Goal: Find specific page/section: Find specific page/section

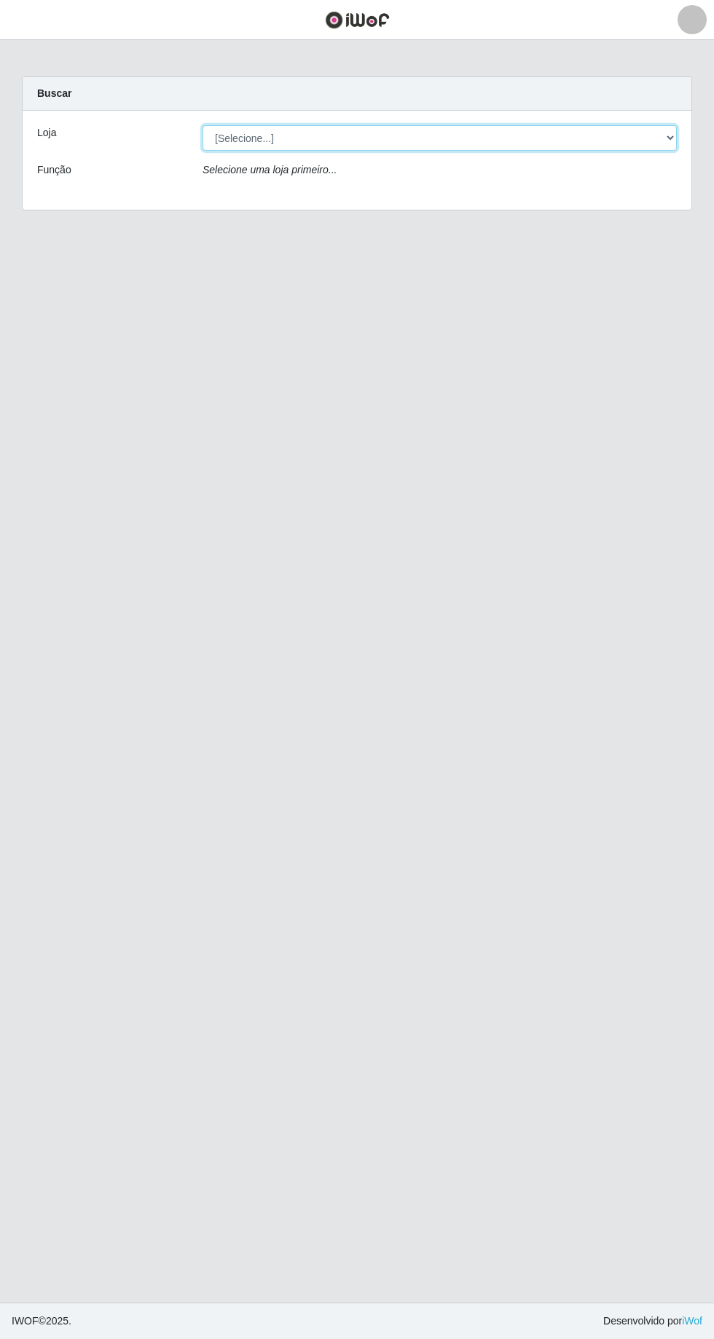
click at [667, 149] on select "[Selecione...] [GEOGRAPHIC_DATA] - [GEOGRAPHIC_DATA] [GEOGRAPHIC_DATA] - [GEOGR…" at bounding box center [439, 137] width 474 height 25
select select "508"
click at [202, 125] on select "[Selecione...] [GEOGRAPHIC_DATA] - [GEOGRAPHIC_DATA] [GEOGRAPHIC_DATA] - [GEOGR…" at bounding box center [439, 137] width 474 height 25
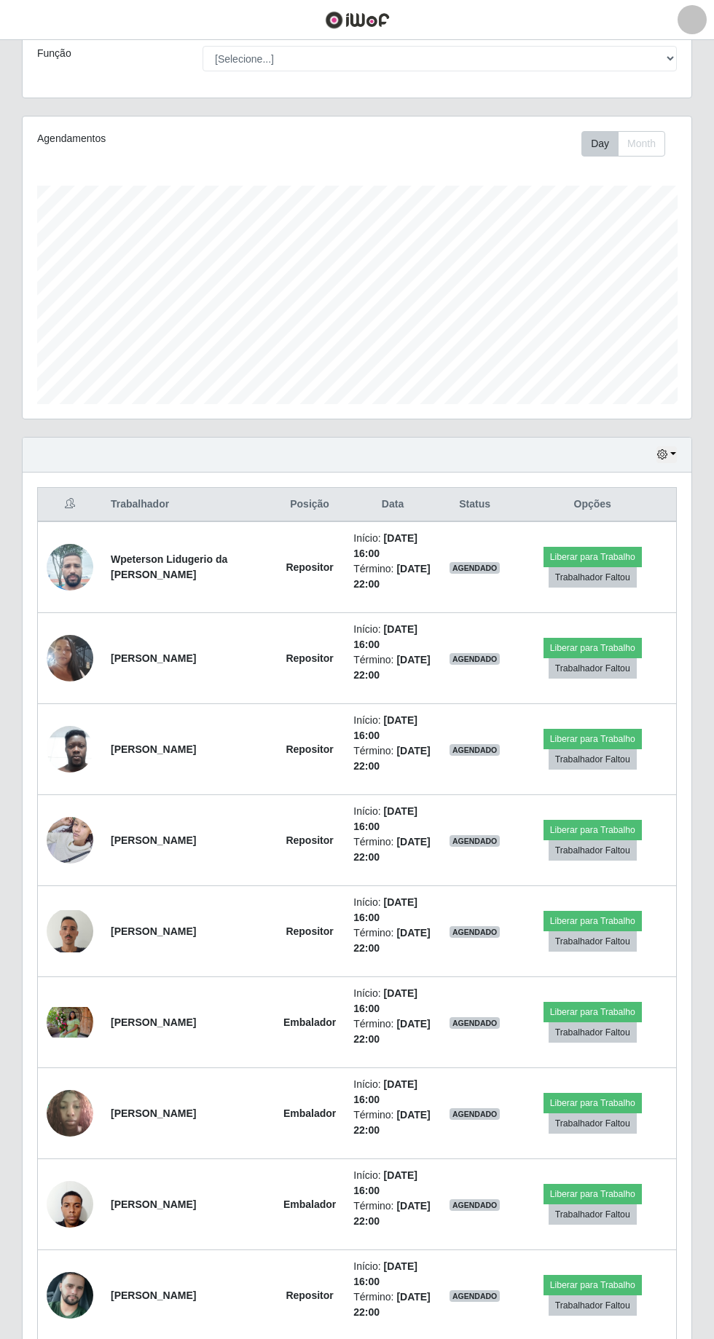
scroll to position [174, 0]
